Goal: Obtain resource: Download file/media

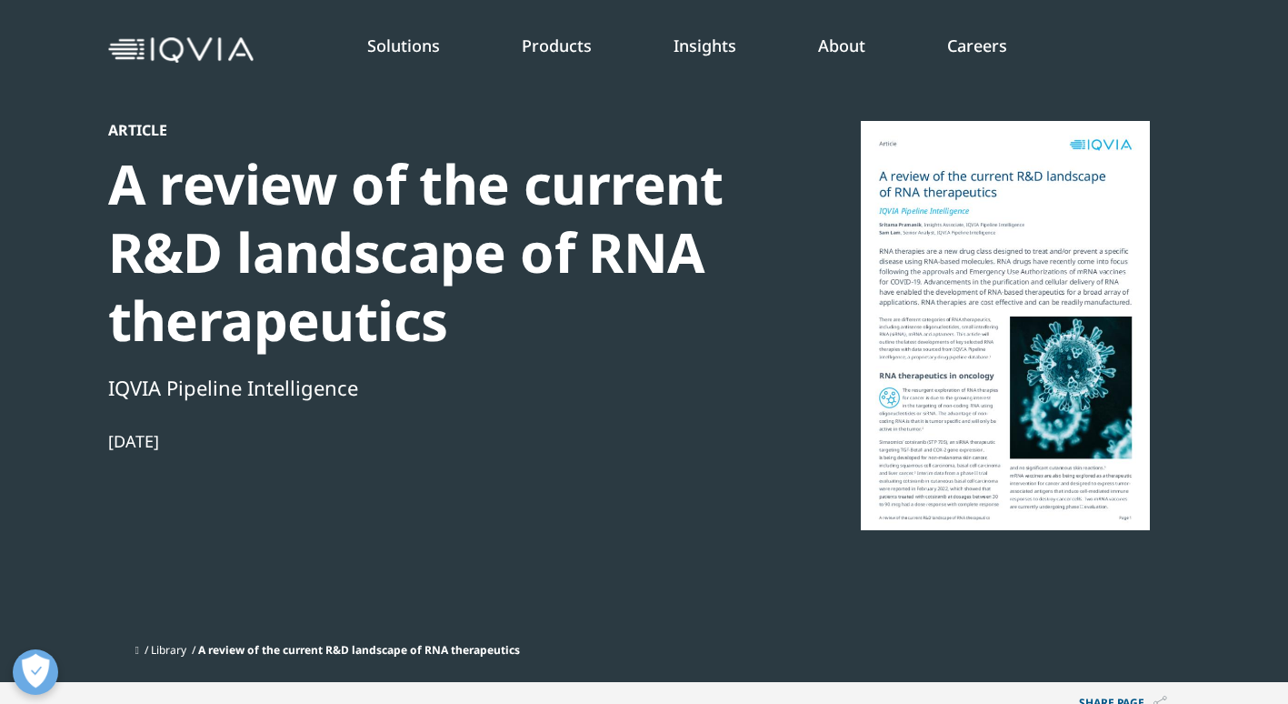
scroll to position [53, 0]
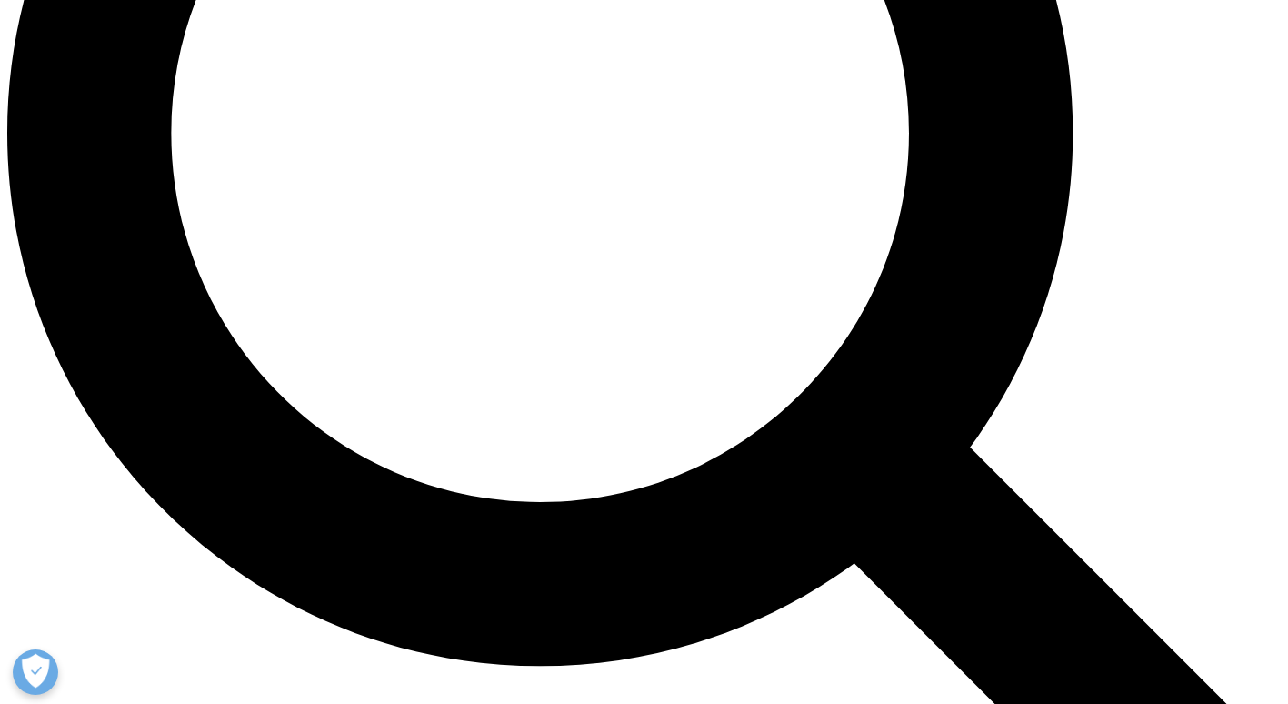
scroll to position [1637, 0]
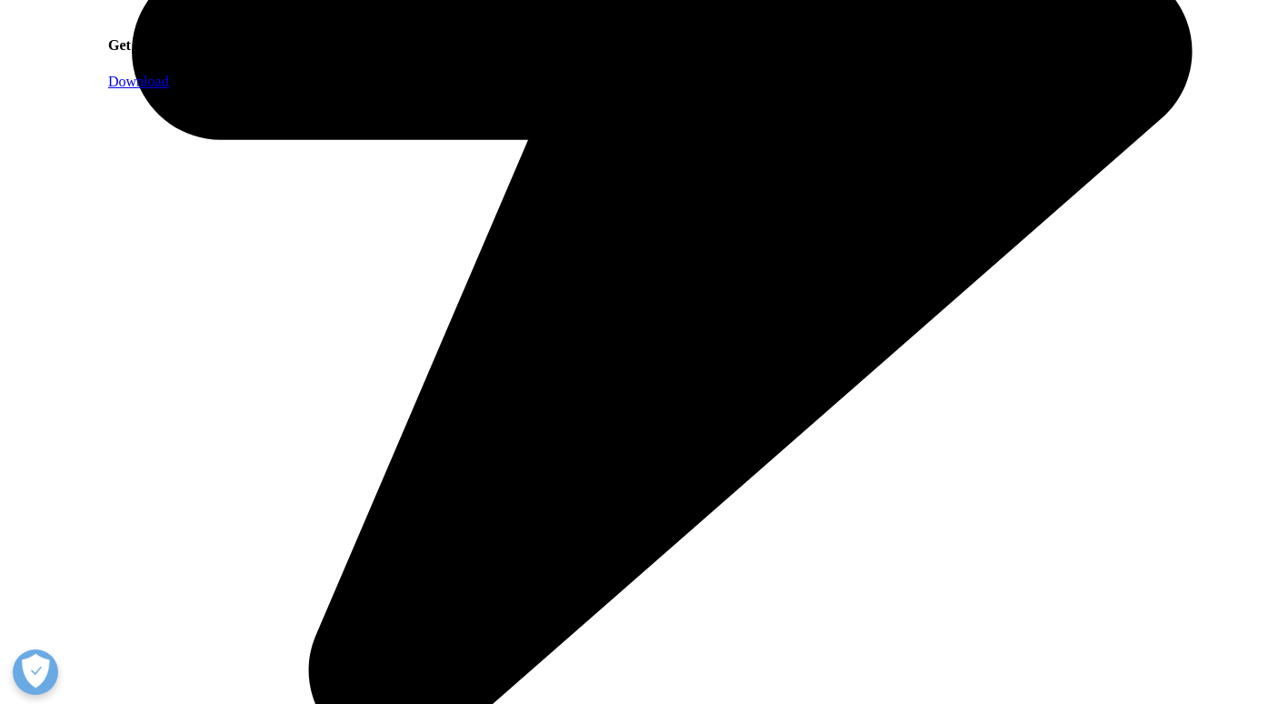
scroll to position [1116, 0]
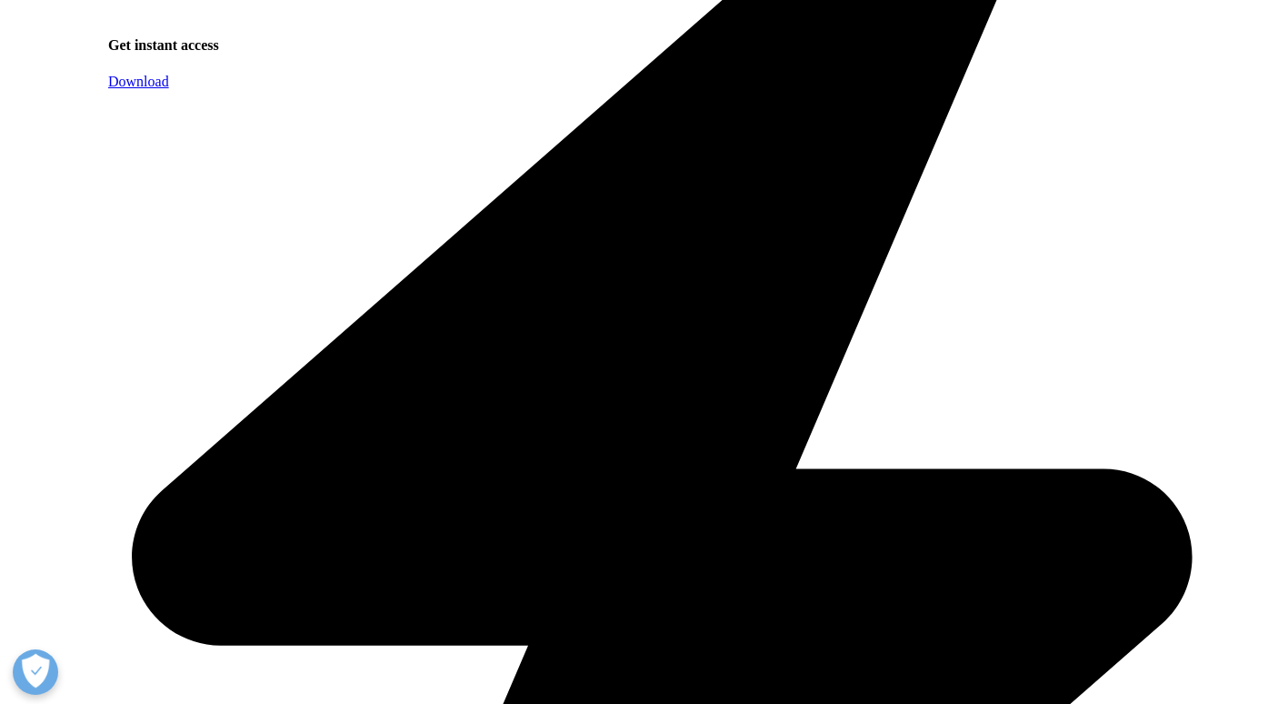
click at [169, 89] on link "Download" at bounding box center [138, 81] width 61 height 15
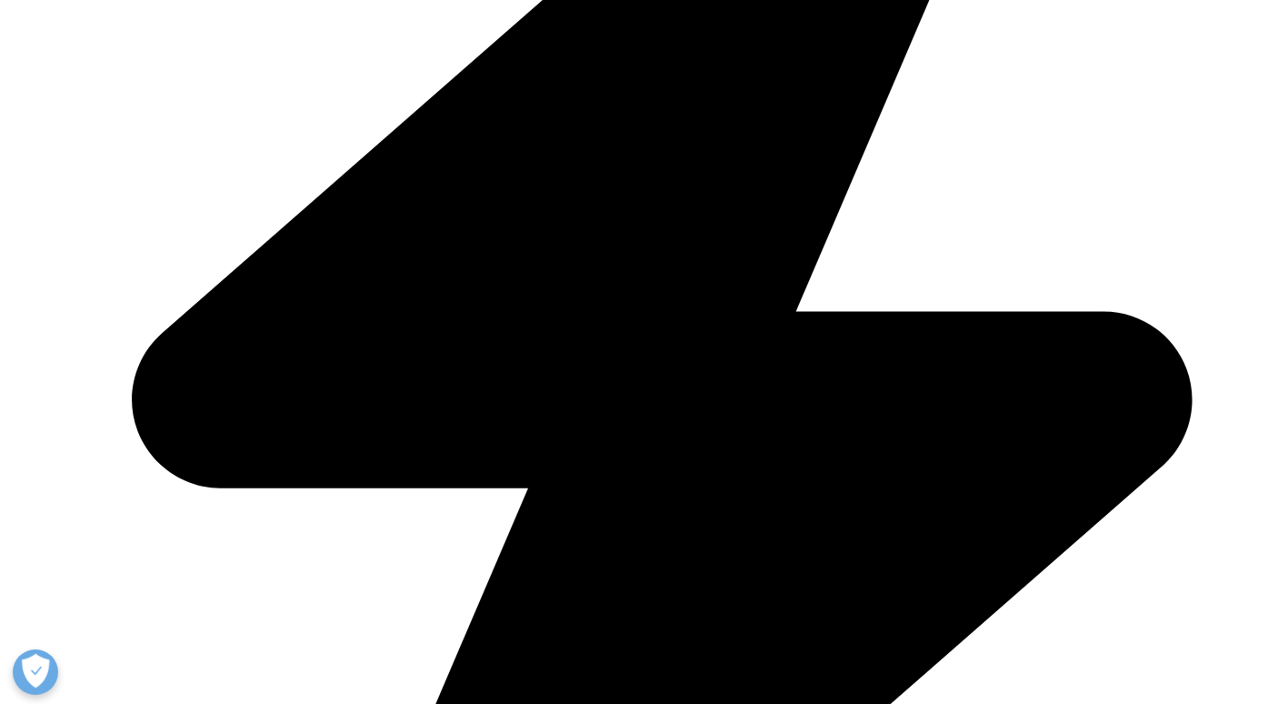
scroll to position [1276, 0]
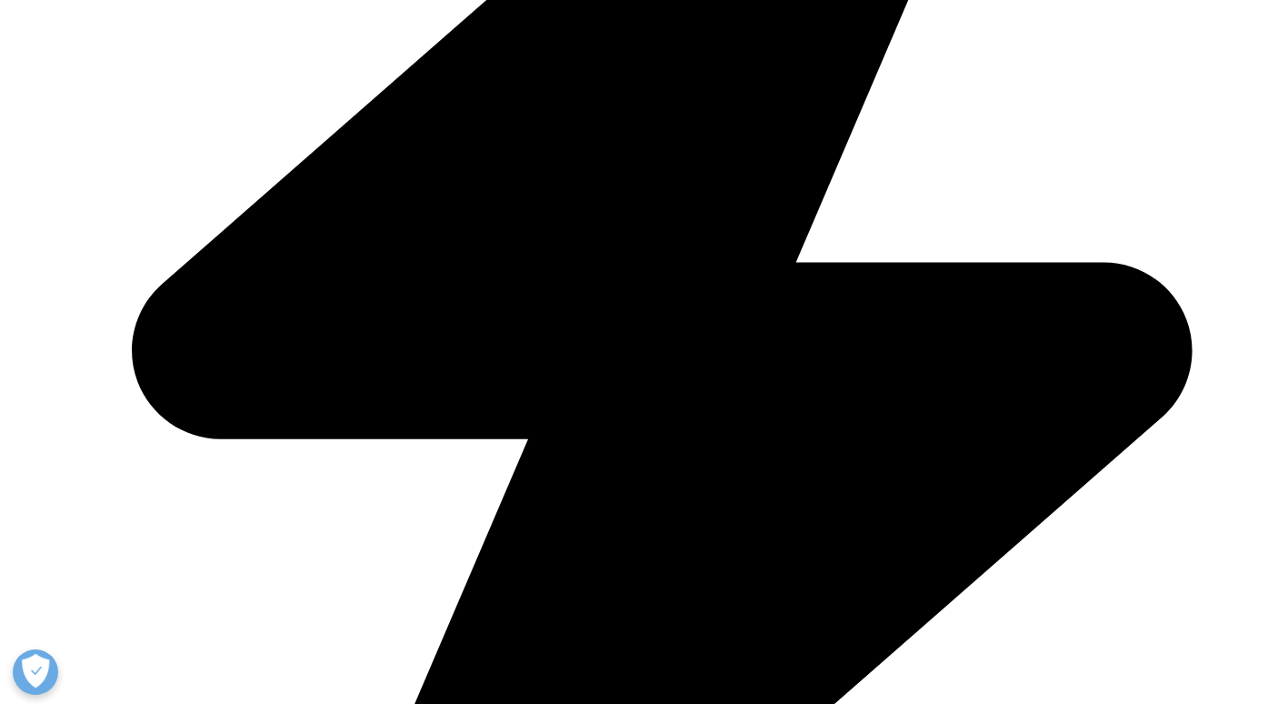
scroll to position [813, 0]
